Goal: Check status: Check status

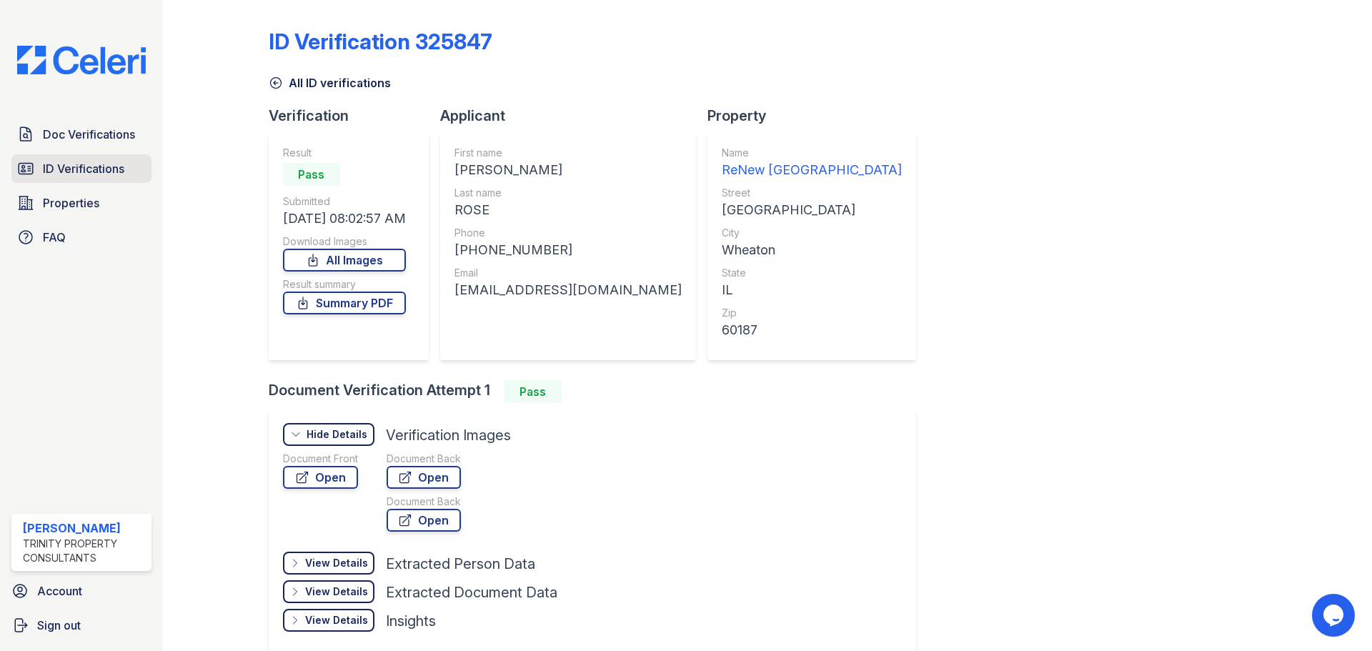
click at [74, 164] on span "ID Verifications" at bounding box center [83, 168] width 81 height 17
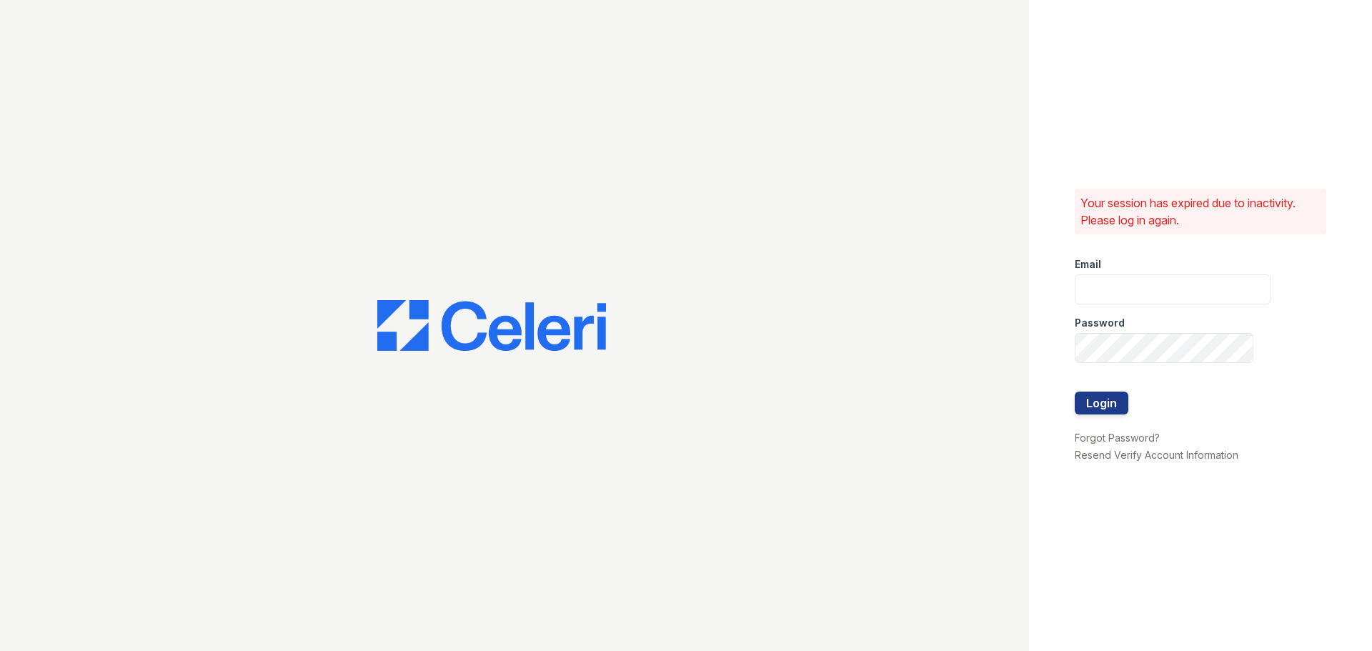
type input "jratley@trinity-pm.com"
click at [1092, 400] on button "Login" at bounding box center [1102, 403] width 54 height 23
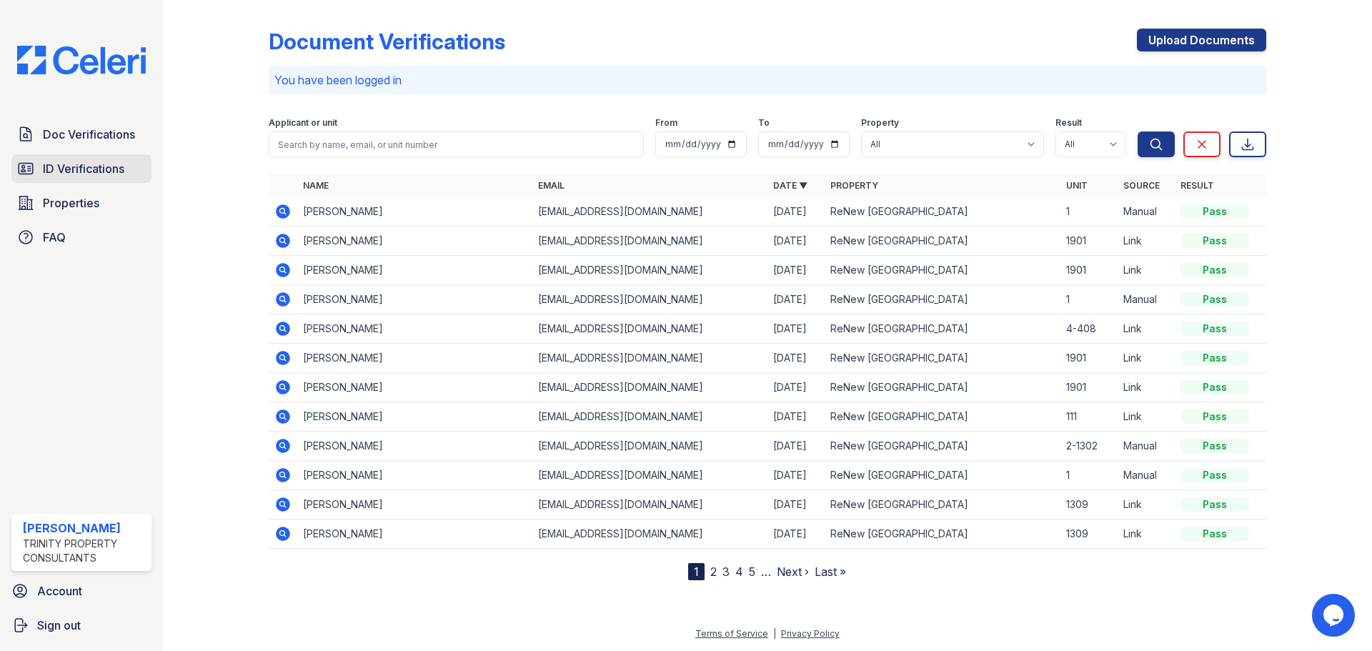
click at [72, 182] on link "ID Verifications" at bounding box center [81, 168] width 140 height 29
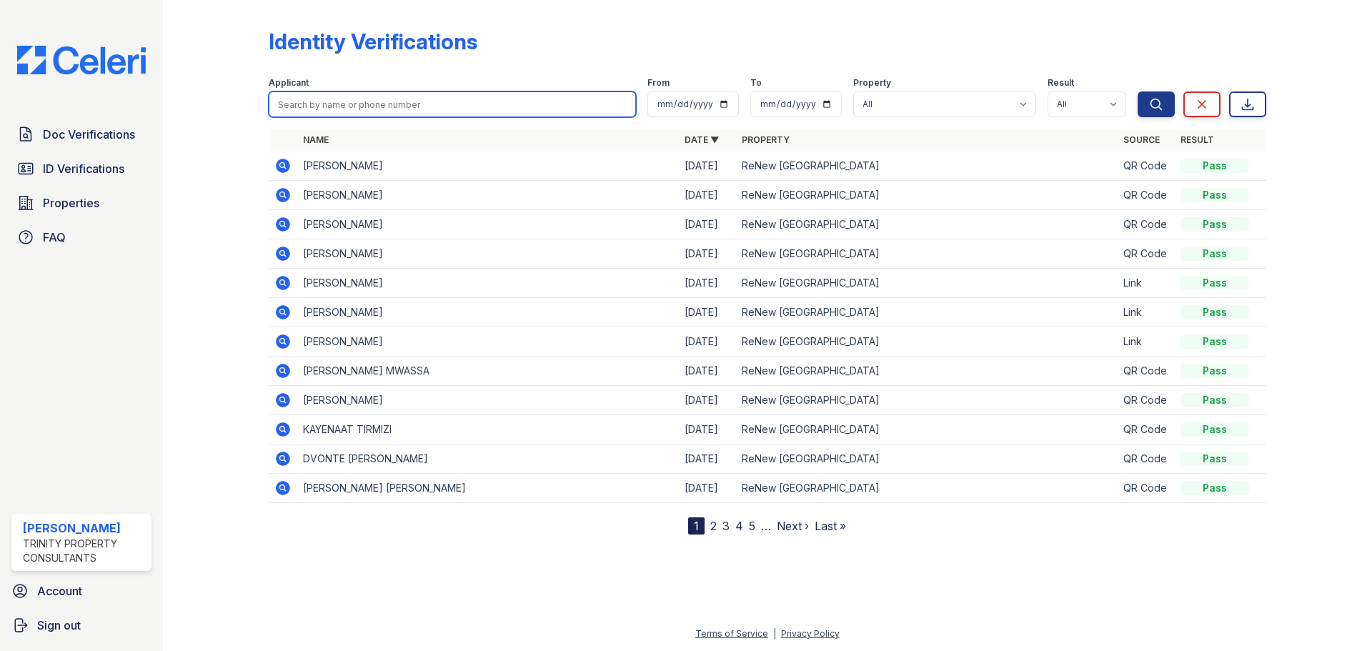
click at [299, 104] on input "search" at bounding box center [452, 104] width 367 height 26
click at [104, 371] on div "Doc Verifications ID Verifications Properties FAQ Jalia Ratley Trinity Property…" at bounding box center [81, 325] width 163 height 651
click at [282, 282] on icon at bounding box center [282, 282] width 4 height 4
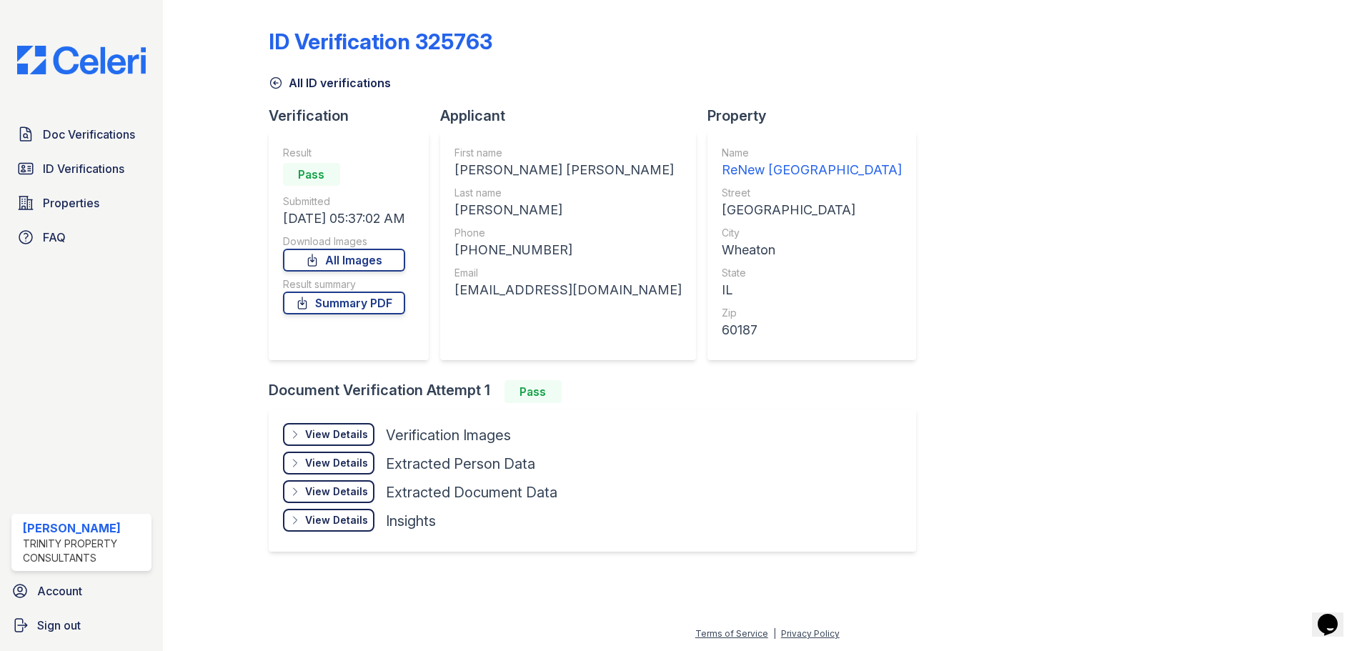
click at [340, 440] on div "View Details" at bounding box center [336, 434] width 63 height 14
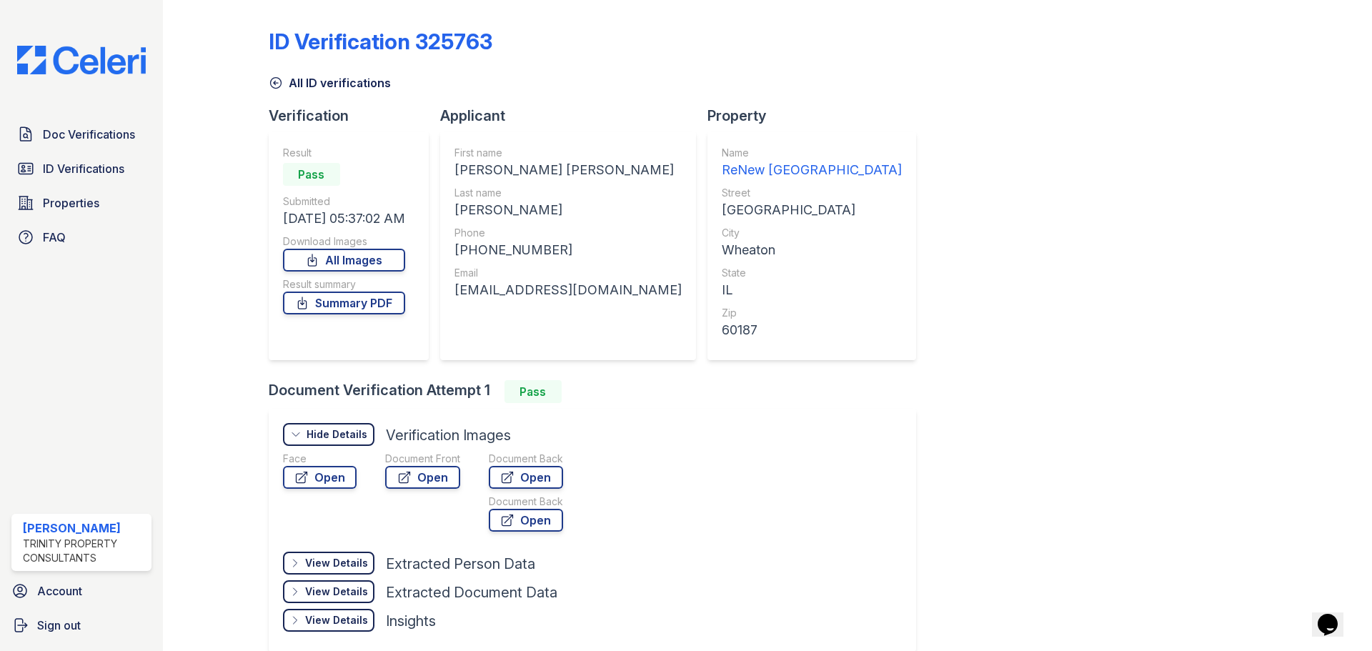
click at [1032, 531] on div "ID Verification 325763 All ID verifications Verification Result Pass Submitted …" at bounding box center [768, 339] width 998 height 666
